Goal: Find specific page/section

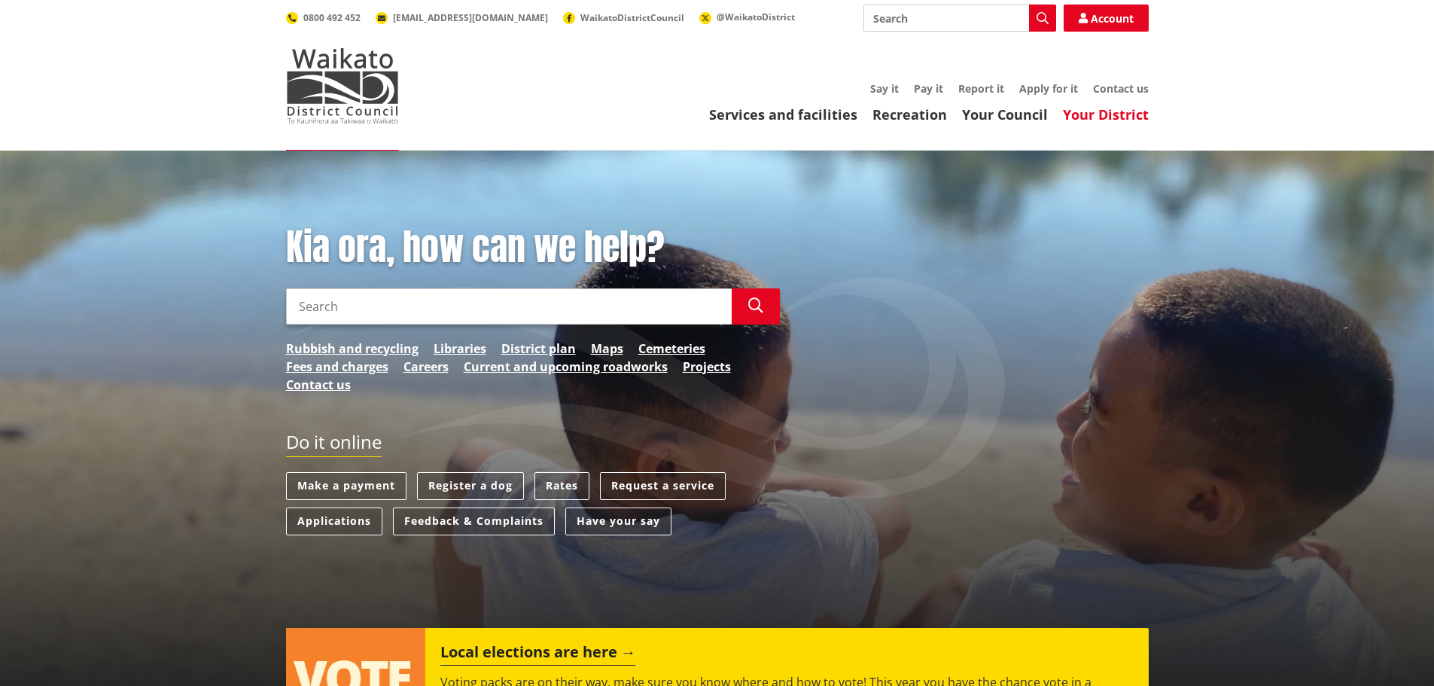
click at [1091, 123] on link "Your District" at bounding box center [1106, 114] width 86 height 18
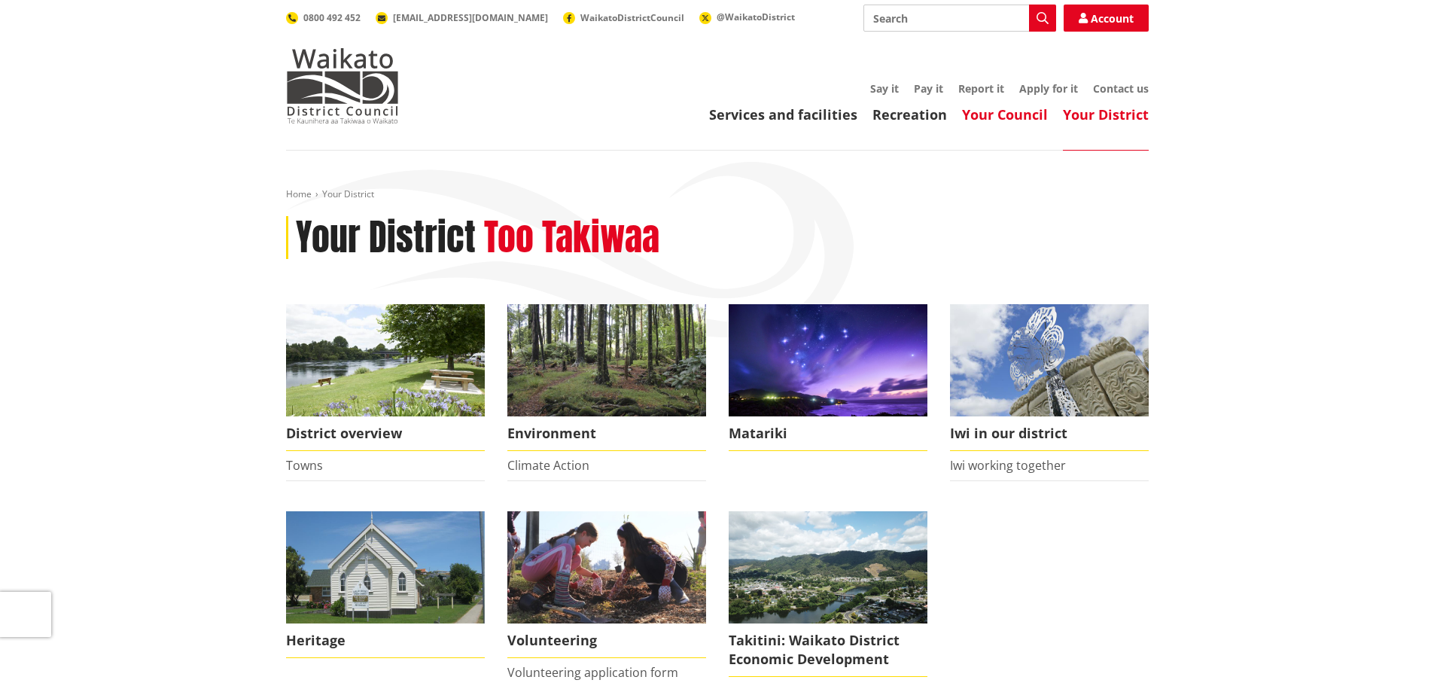
click at [992, 116] on link "Your Council" at bounding box center [1005, 114] width 86 height 18
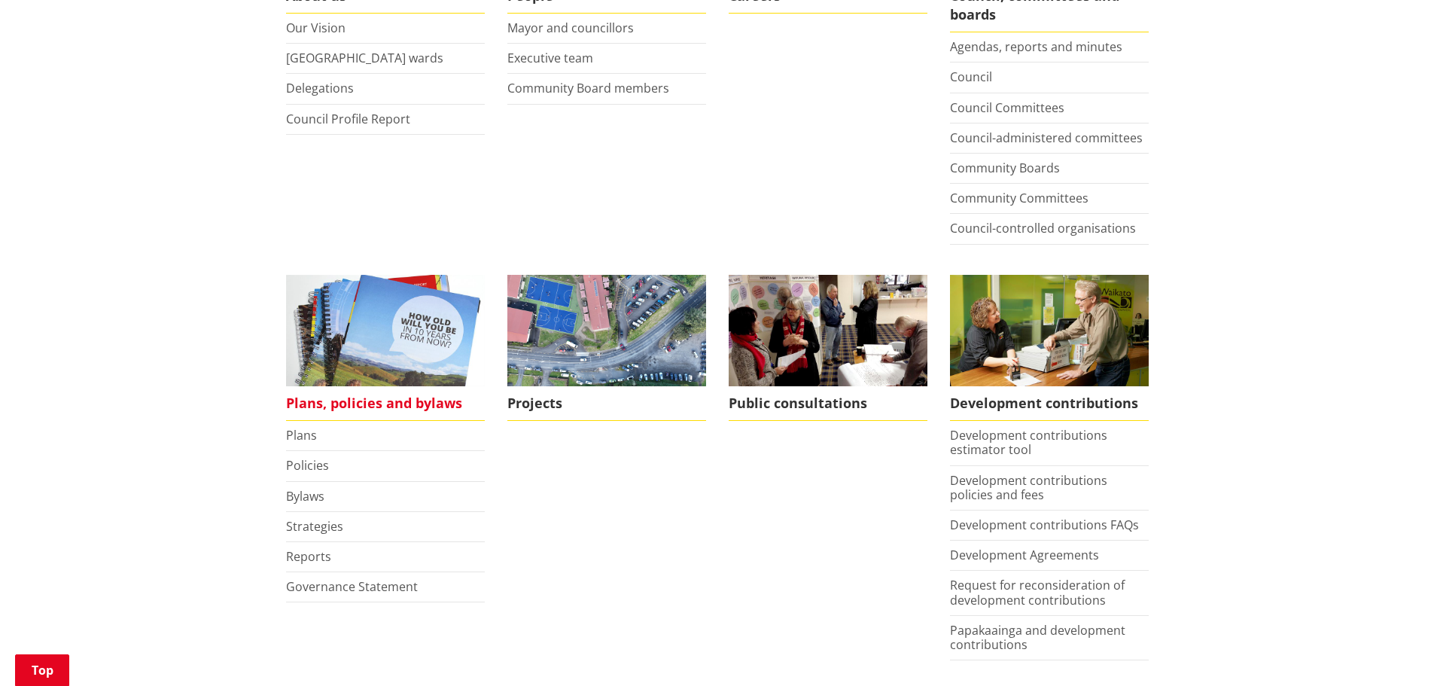
scroll to position [452, 0]
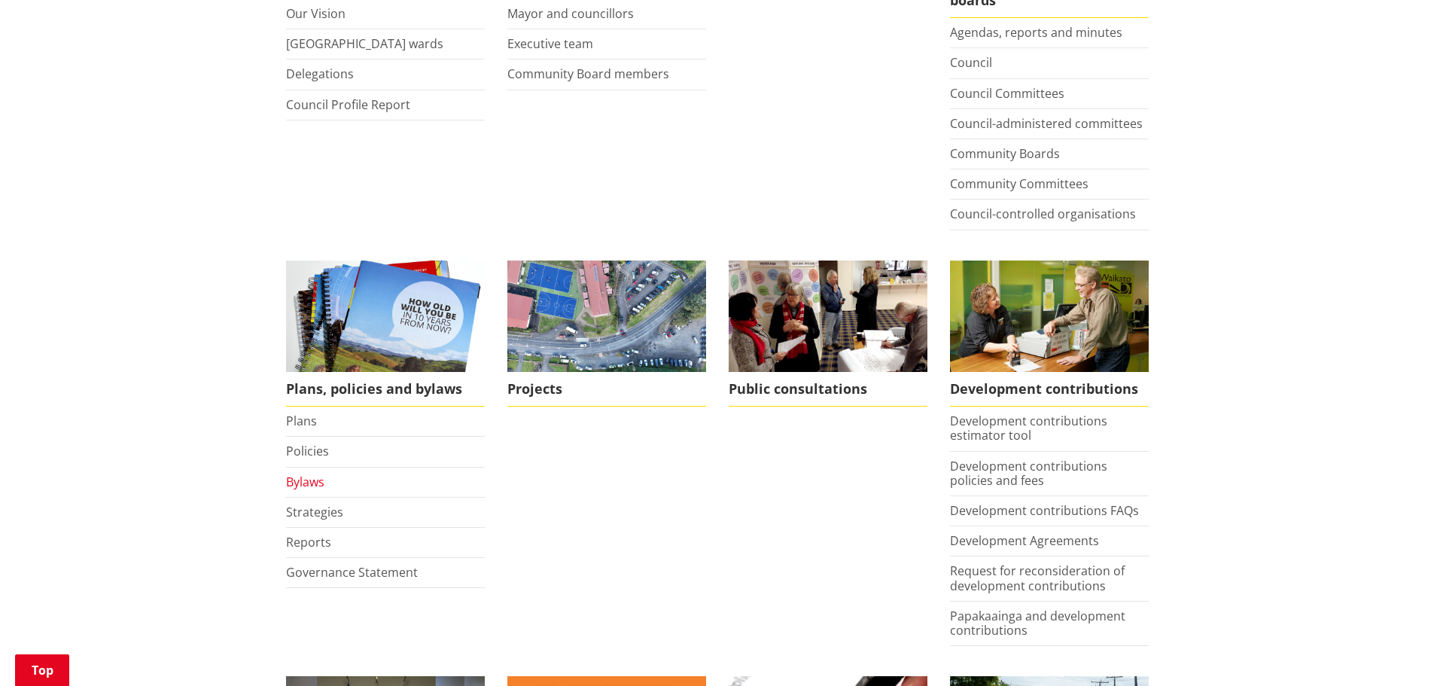
click at [312, 479] on link "Bylaws" at bounding box center [305, 482] width 38 height 17
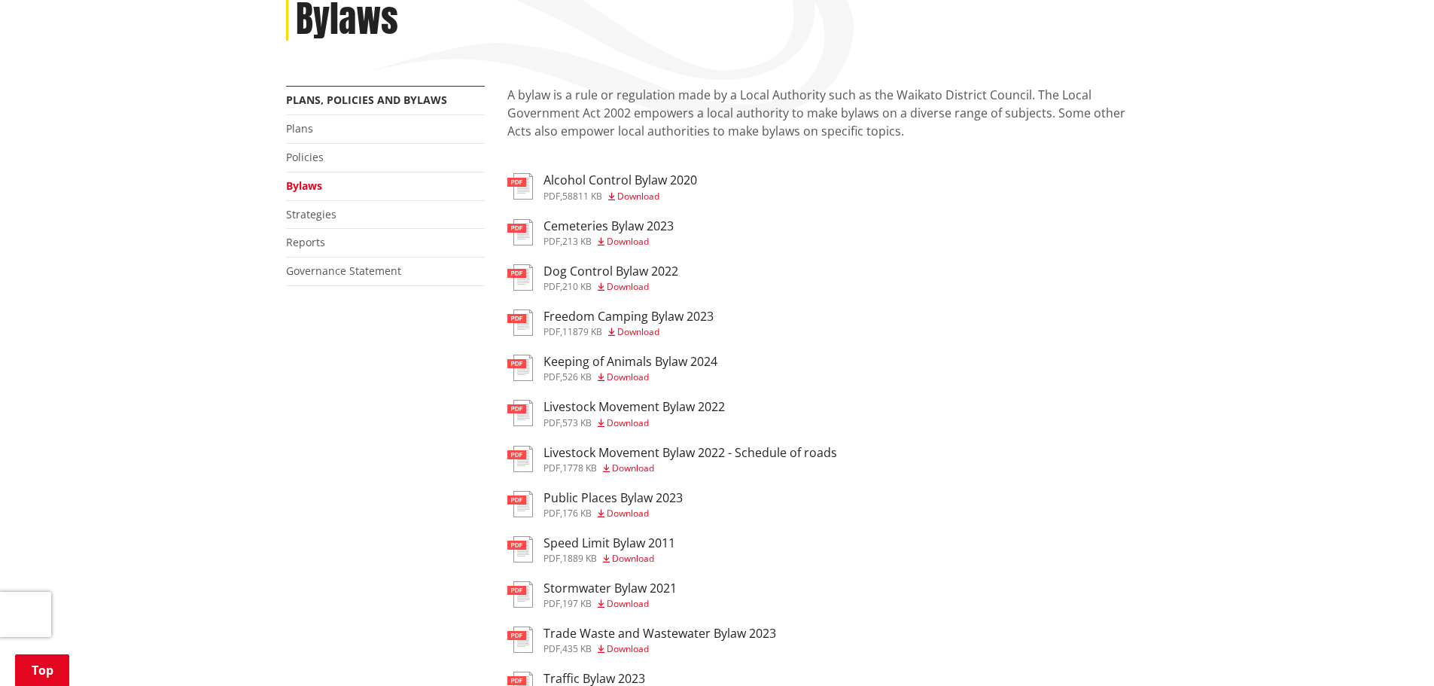
scroll to position [226, 0]
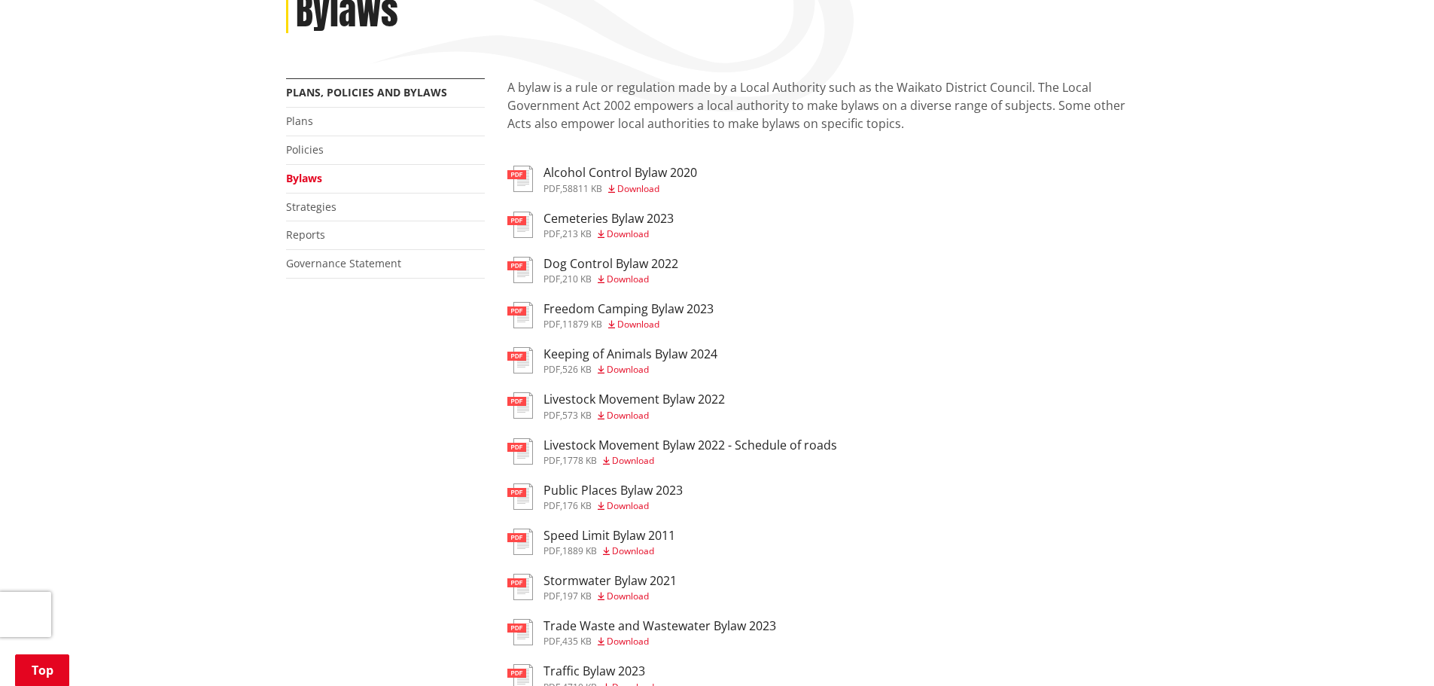
click at [610, 404] on h3 "Livestock Movement Bylaw 2022" at bounding box center [634, 399] width 181 height 14
